Goal: Transaction & Acquisition: Subscribe to service/newsletter

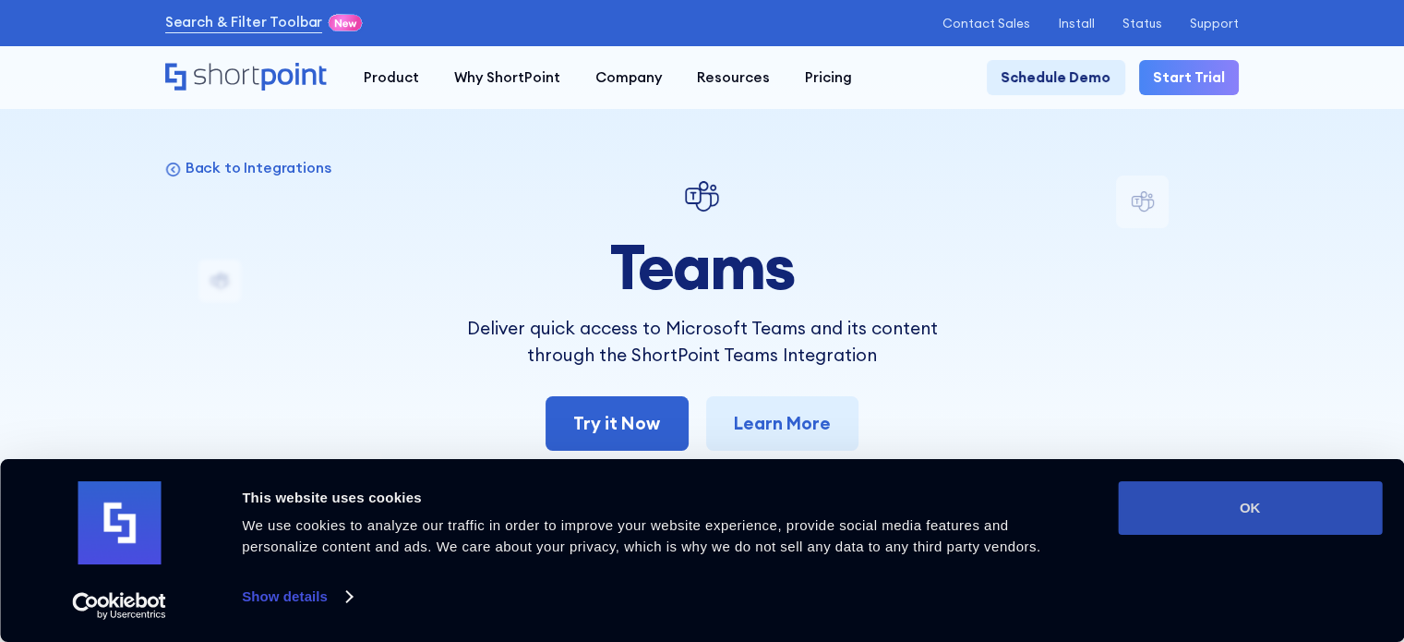
click at [1270, 501] on button "OK" at bounding box center [1250, 508] width 264 height 54
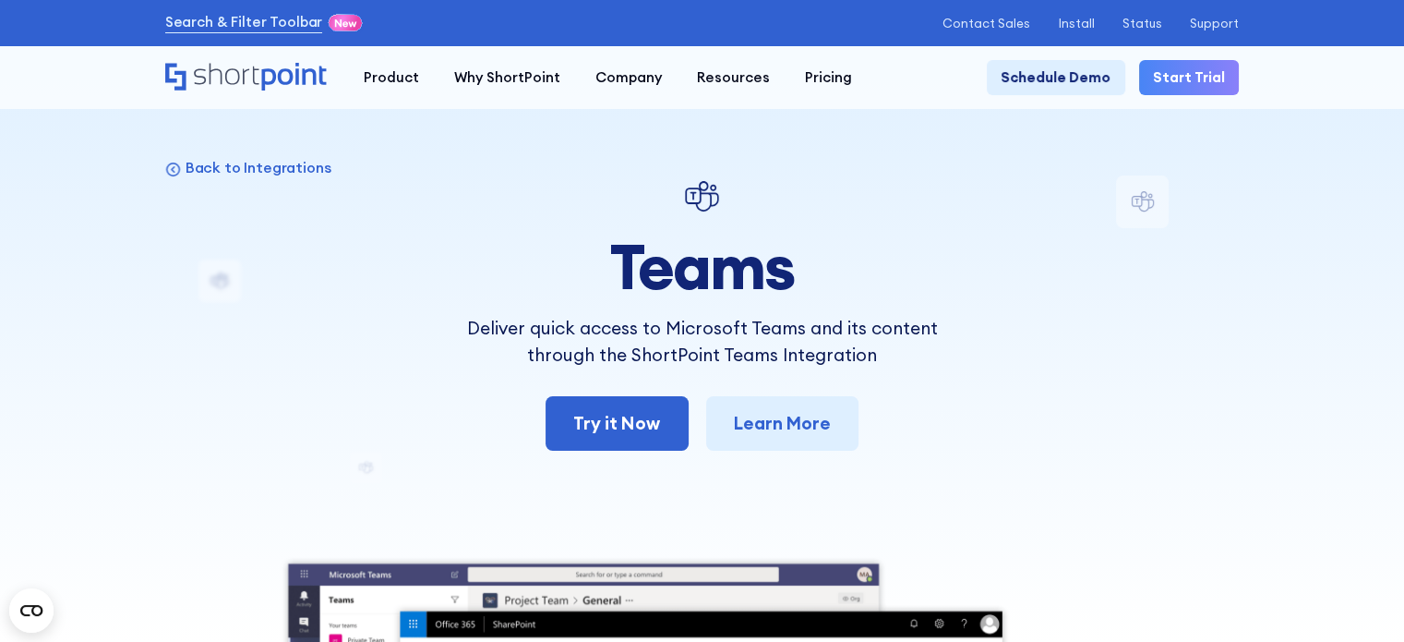
click at [1216, 71] on link "Start Trial" at bounding box center [1189, 77] width 100 height 35
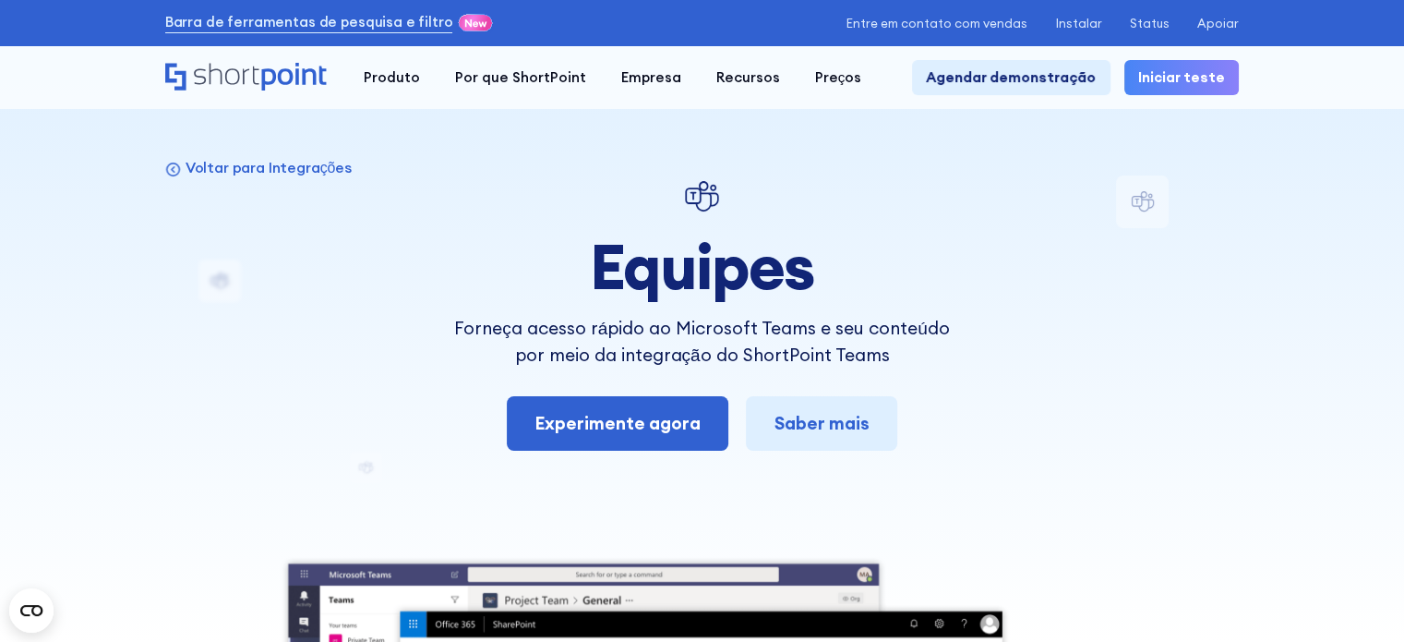
click at [1196, 324] on div "Voltar para Integrações Equipes Forneça acesso rápido ao Microsoft Teams e seu …" at bounding box center [702, 651] width 1075 height 952
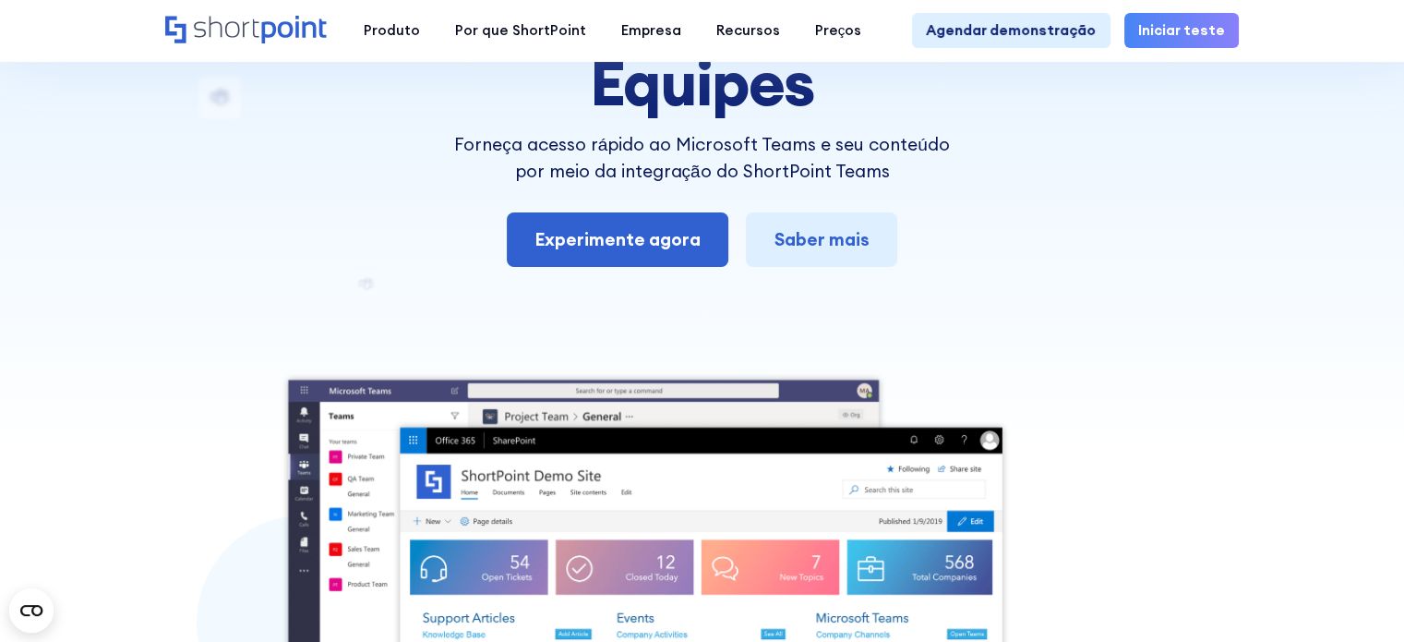
scroll to position [92, 0]
